Goal: Task Accomplishment & Management: Manage account settings

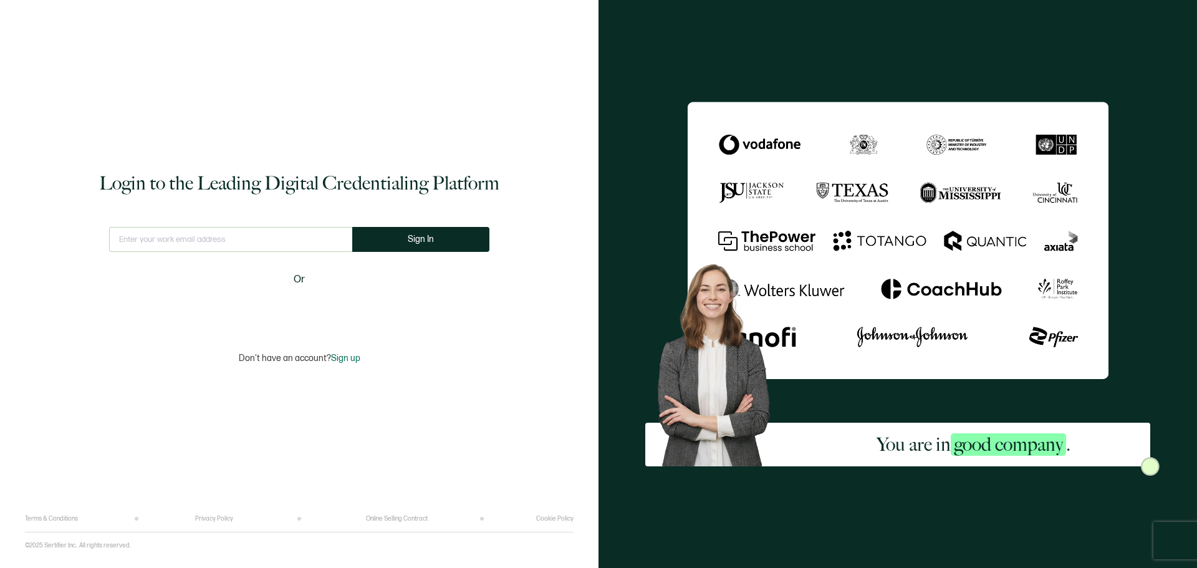
click at [258, 243] on input "text" at bounding box center [230, 239] width 243 height 25
type input "[EMAIL_ADDRESS][DOMAIN_NAME]"
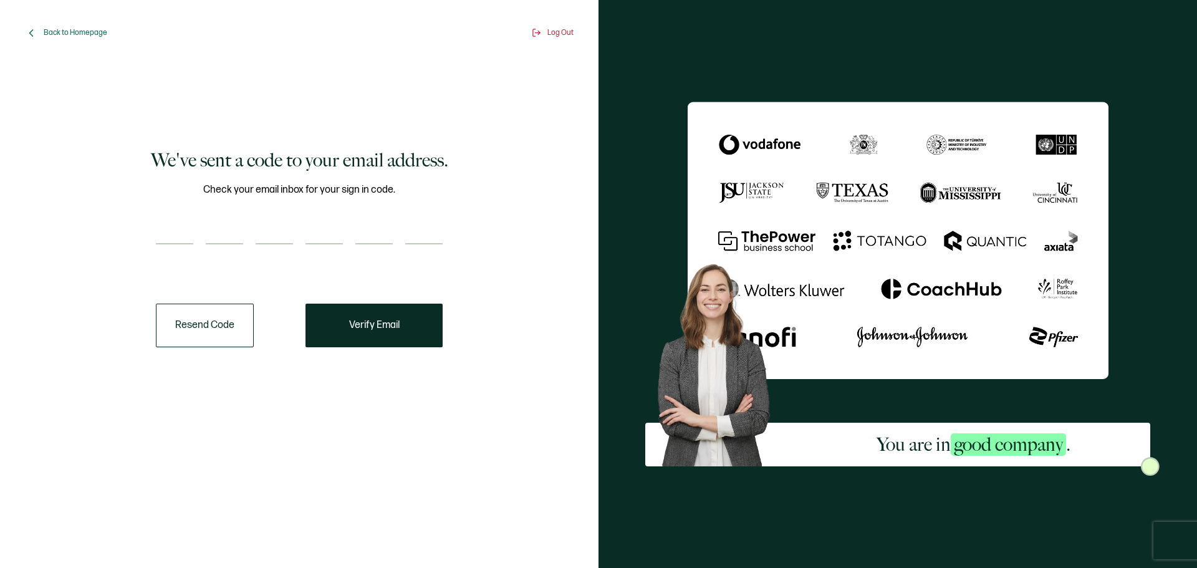
click at [185, 244] on input "number" at bounding box center [174, 232] width 37 height 25
type input "3"
type input "2"
type input "6"
type input "3"
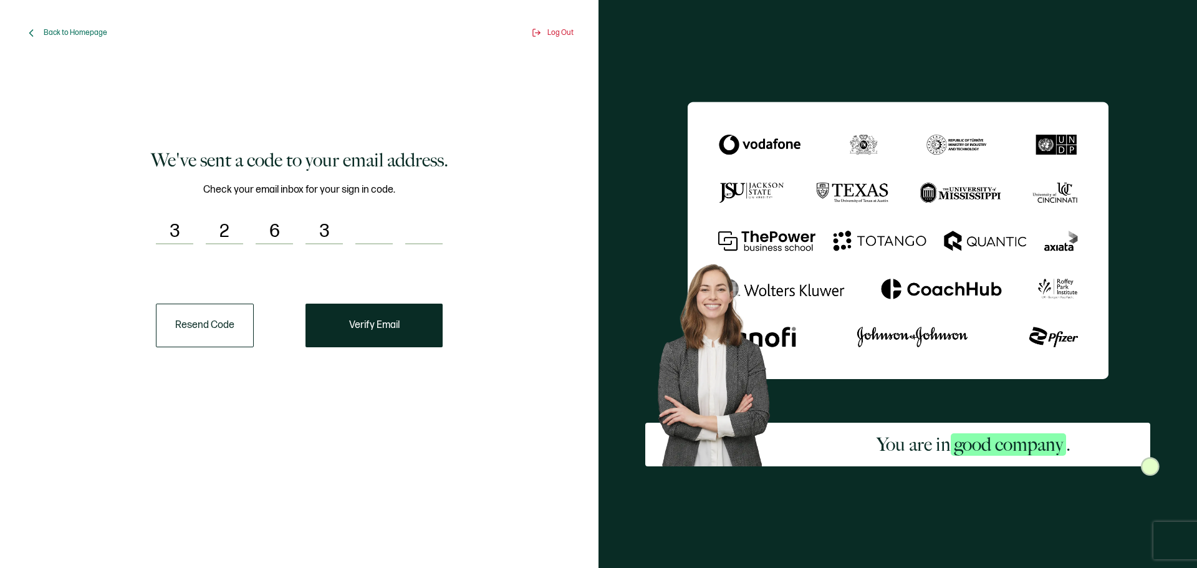
type input "6"
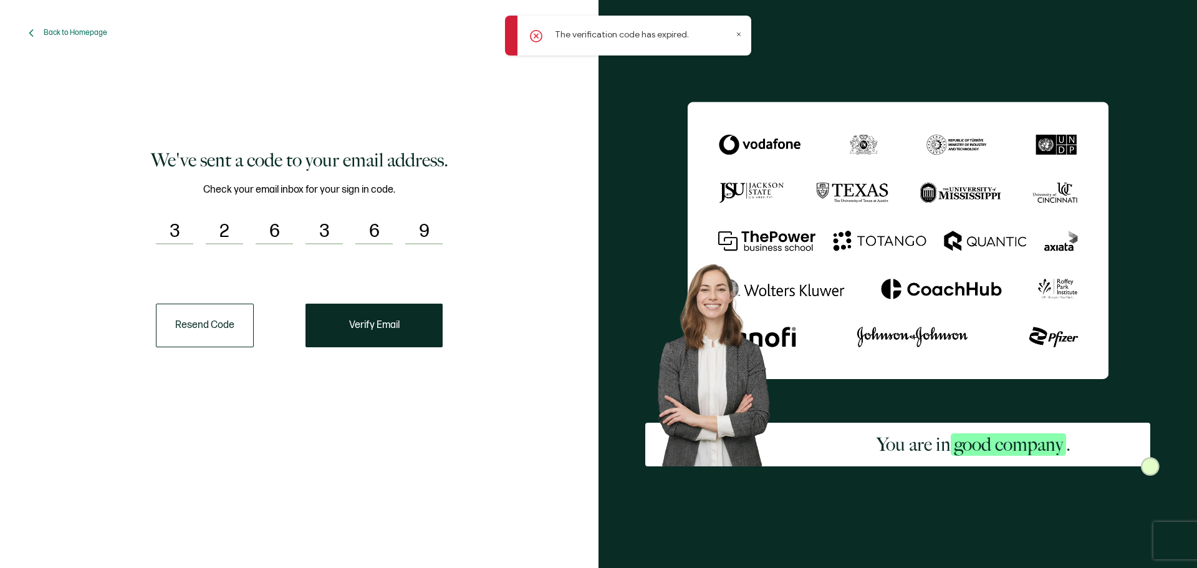
type input "9"
click at [204, 331] on button "Resend Code" at bounding box center [205, 326] width 98 height 44
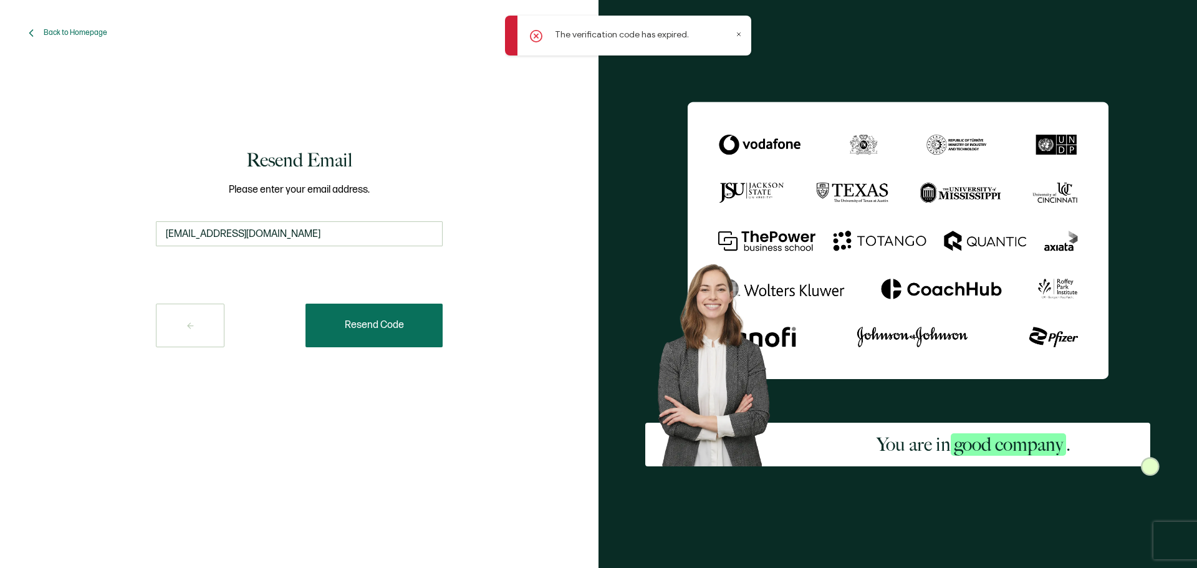
click at [351, 338] on button "Resend Code" at bounding box center [374, 326] width 137 height 44
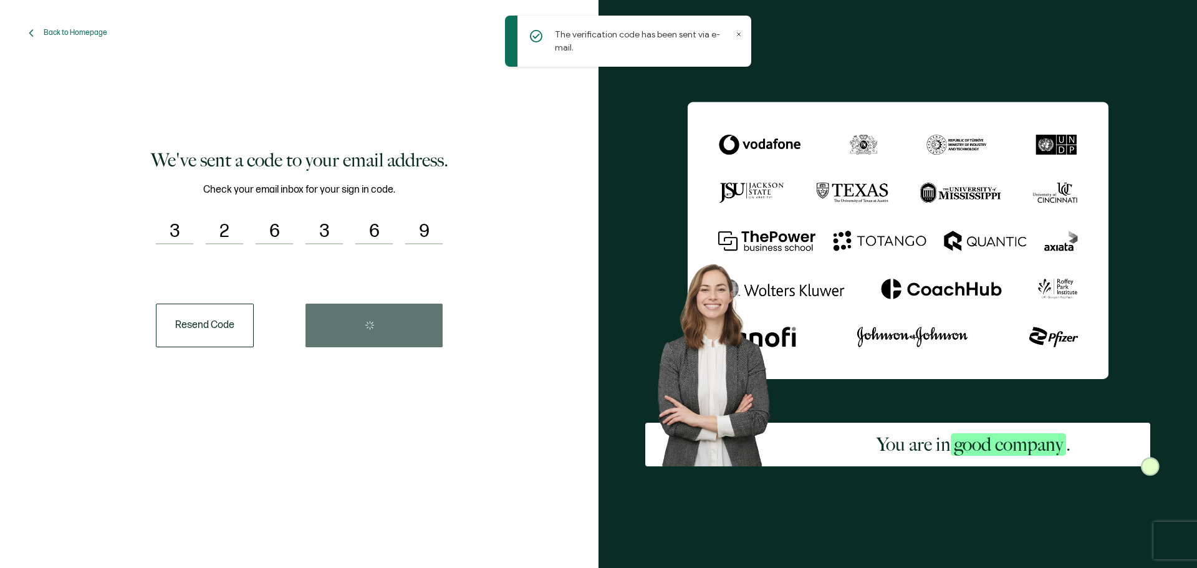
click at [437, 230] on input "9" at bounding box center [423, 232] width 37 height 25
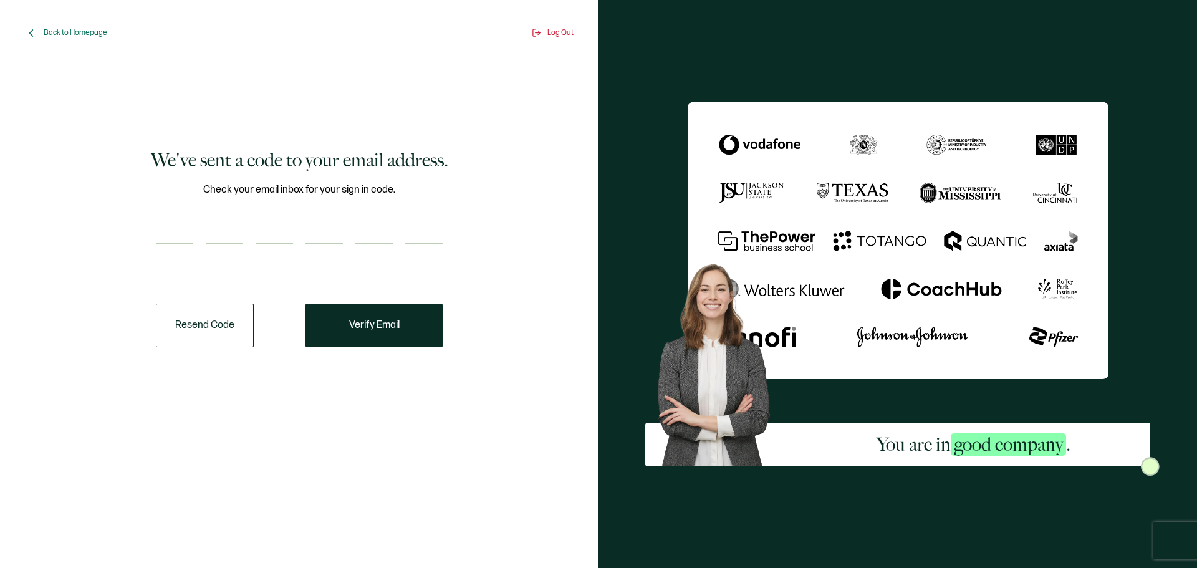
paste input "9"
type input "9"
type input "4"
type input "3"
type input "6"
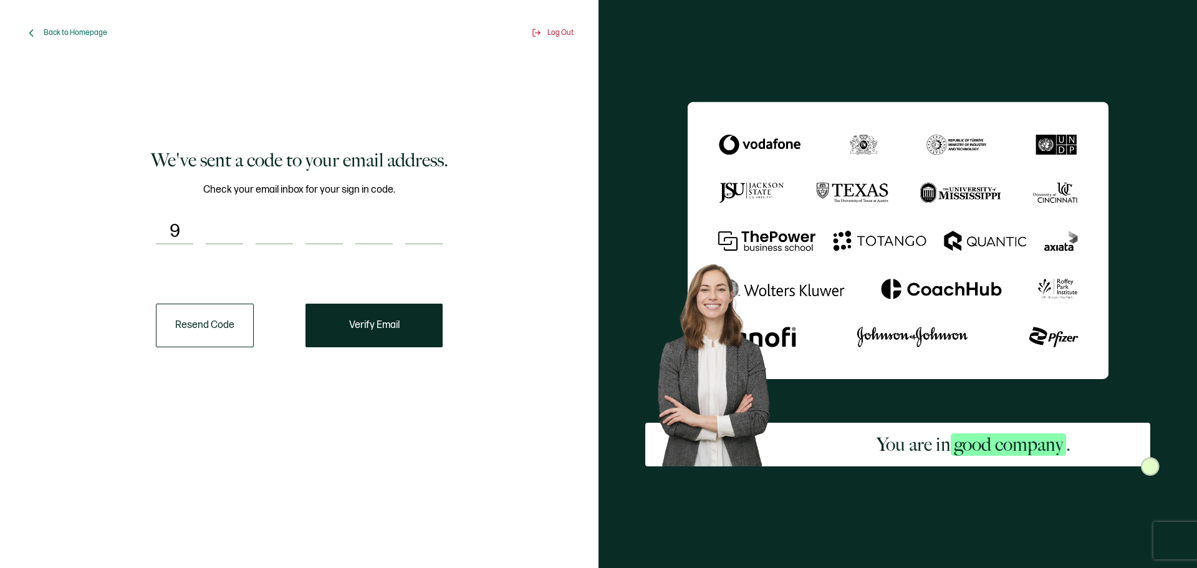
type input "6"
type input "4"
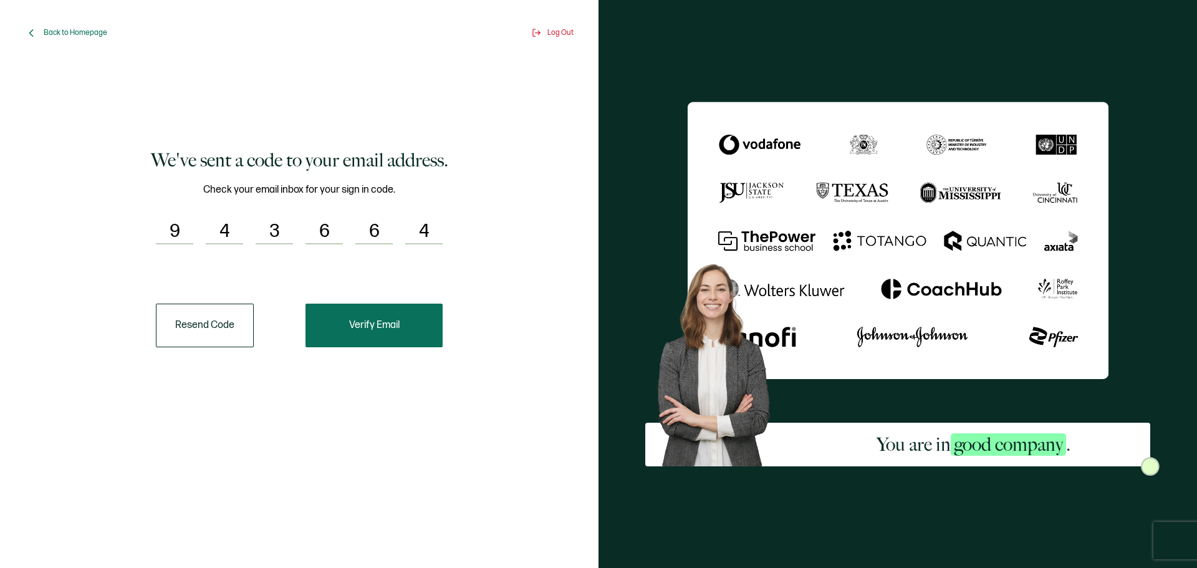
click at [380, 345] on button "Verify Email" at bounding box center [374, 326] width 137 height 44
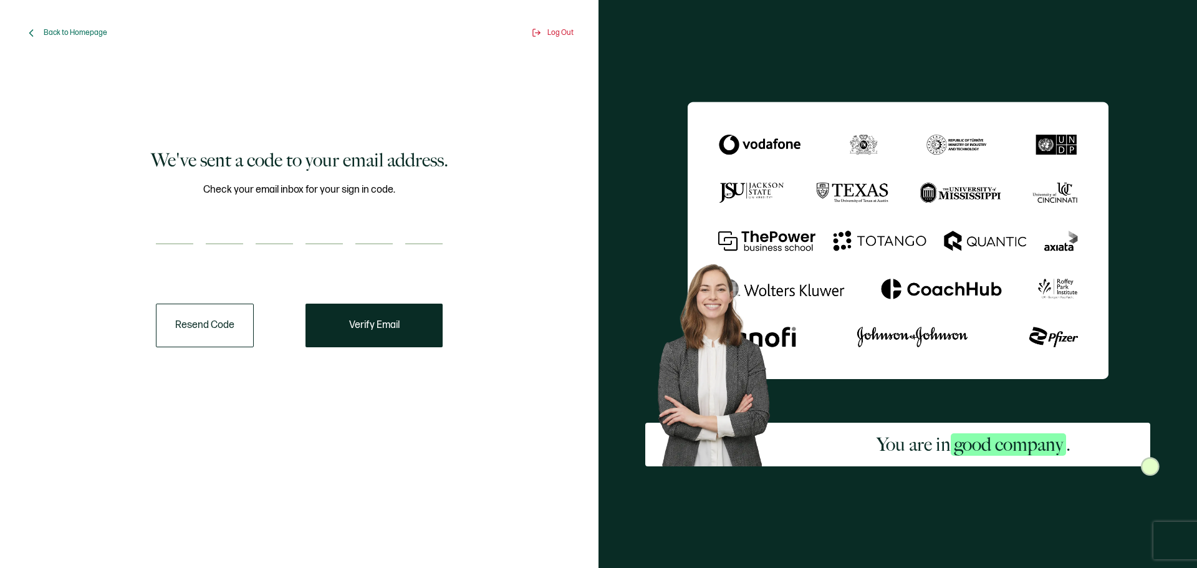
drag, startPoint x: 371, startPoint y: 319, endPoint x: 427, endPoint y: 294, distance: 61.4
click at [416, 296] on div "We've sent a code to your email address. Check your email inbox for your sign i…" at bounding box center [299, 248] width 530 height 352
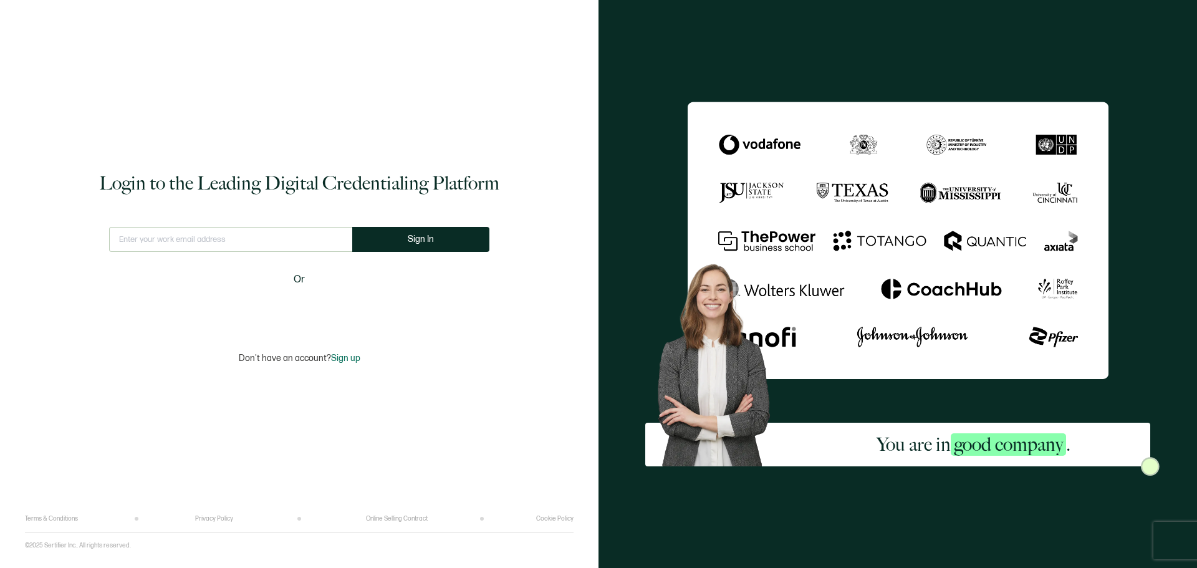
click at [185, 234] on input "text" at bounding box center [230, 239] width 243 height 25
type input "[EMAIL_ADDRESS][DOMAIN_NAME]"
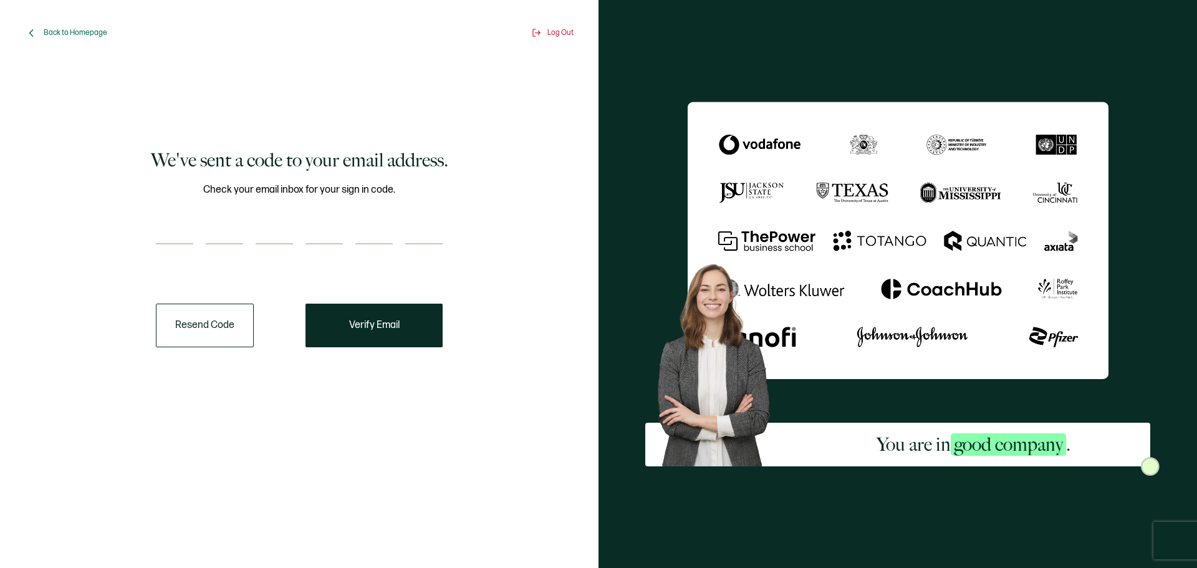
click at [175, 231] on input "number" at bounding box center [174, 232] width 37 height 25
type input "1"
type input "2"
type input "6"
type input "8"
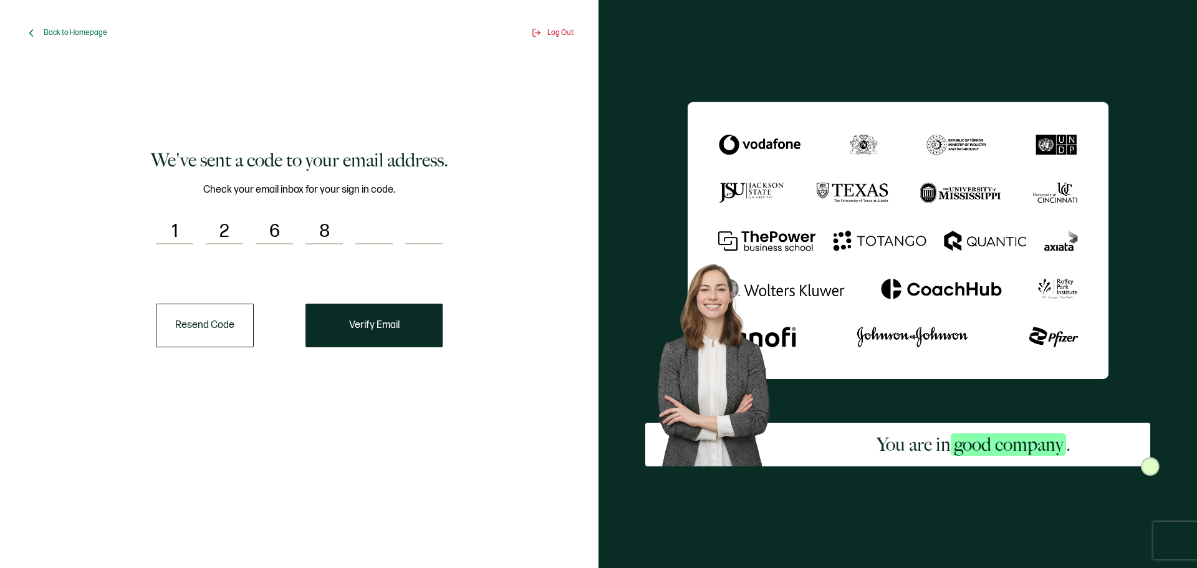
type input "1"
type input "9"
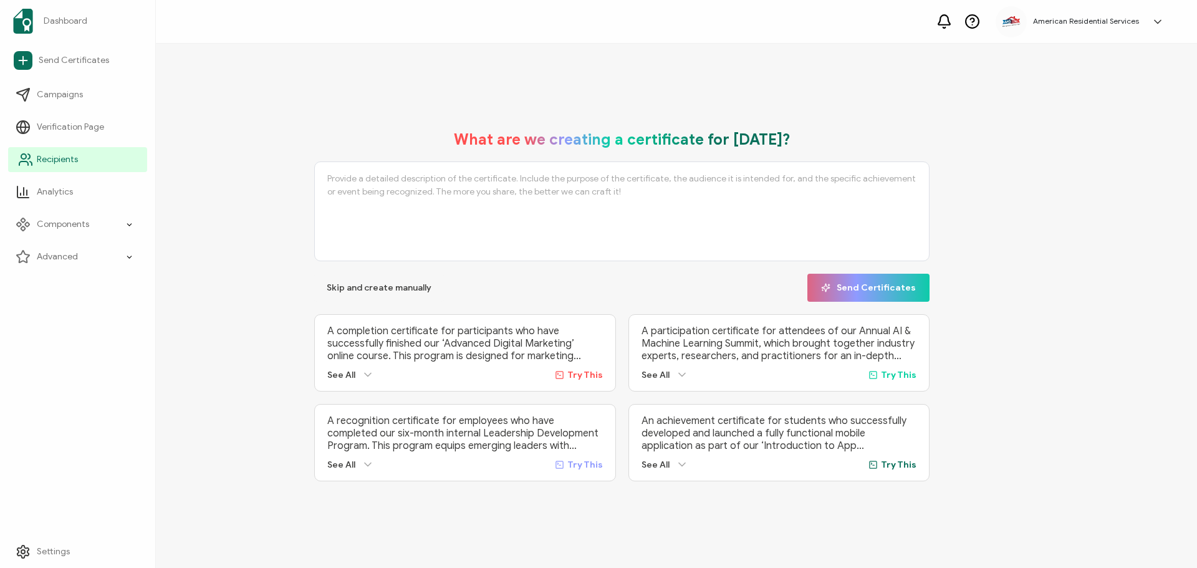
click at [32, 165] on icon at bounding box center [31, 164] width 2 height 4
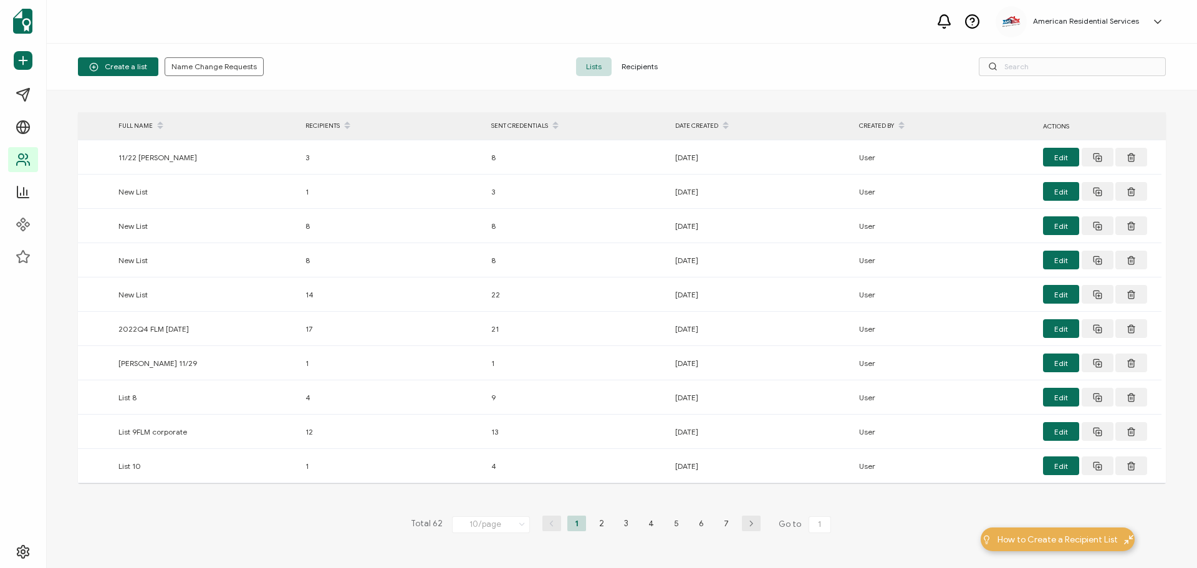
click at [639, 69] on span "Recipients" at bounding box center [640, 66] width 56 height 19
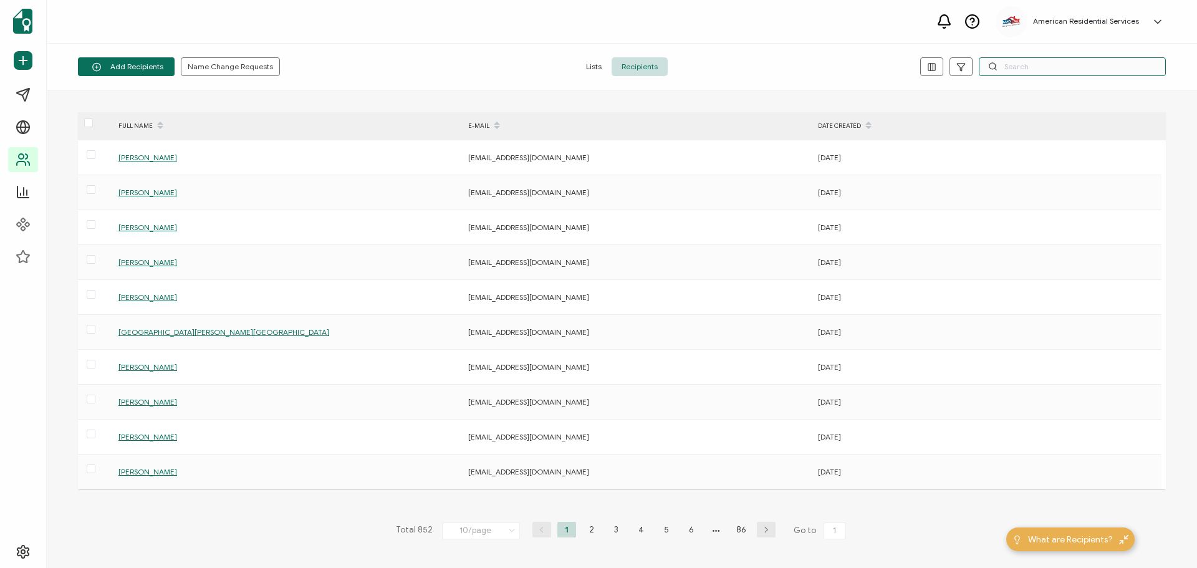
click at [1073, 69] on input "text" at bounding box center [1072, 66] width 187 height 19
type input "miles"
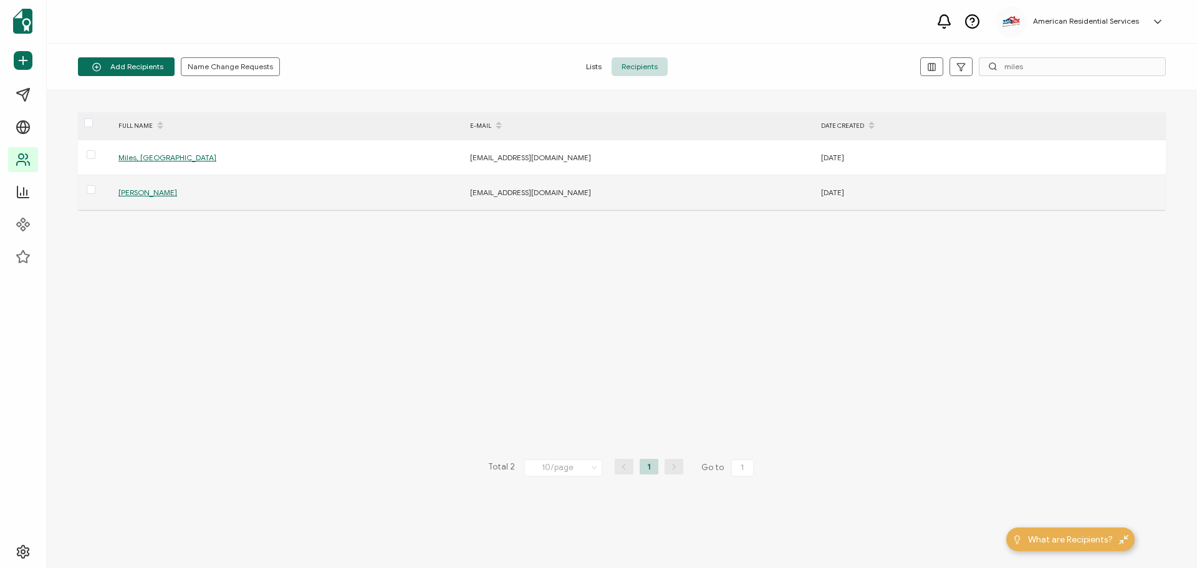
click at [146, 195] on span "[PERSON_NAME]" at bounding box center [147, 192] width 59 height 9
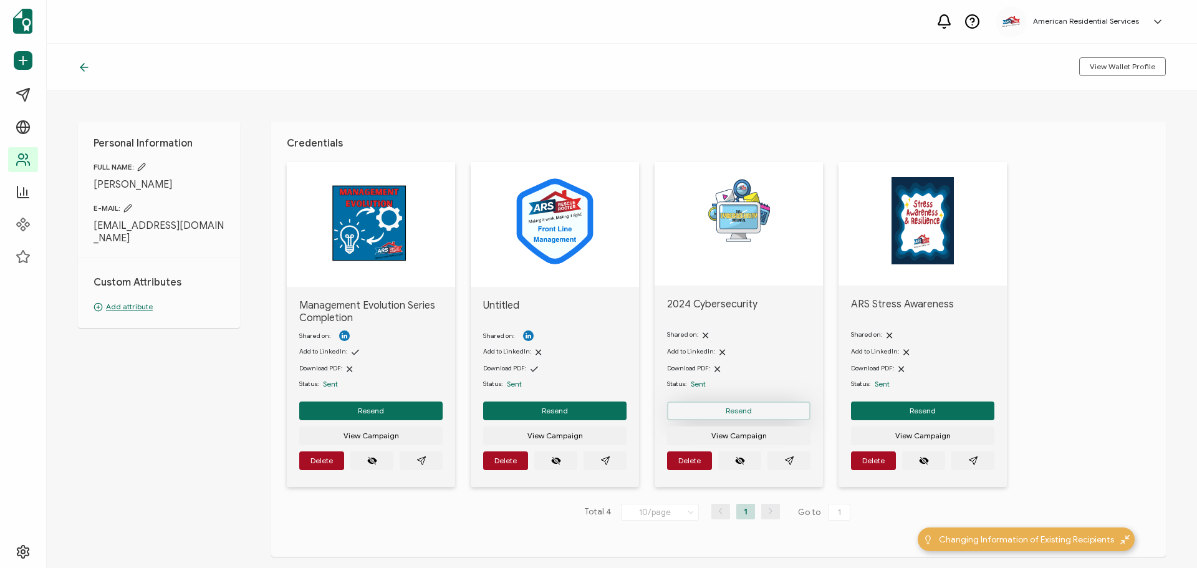
click at [735, 410] on span "Resend" at bounding box center [739, 410] width 26 height 7
